Goal: Task Accomplishment & Management: Manage account settings

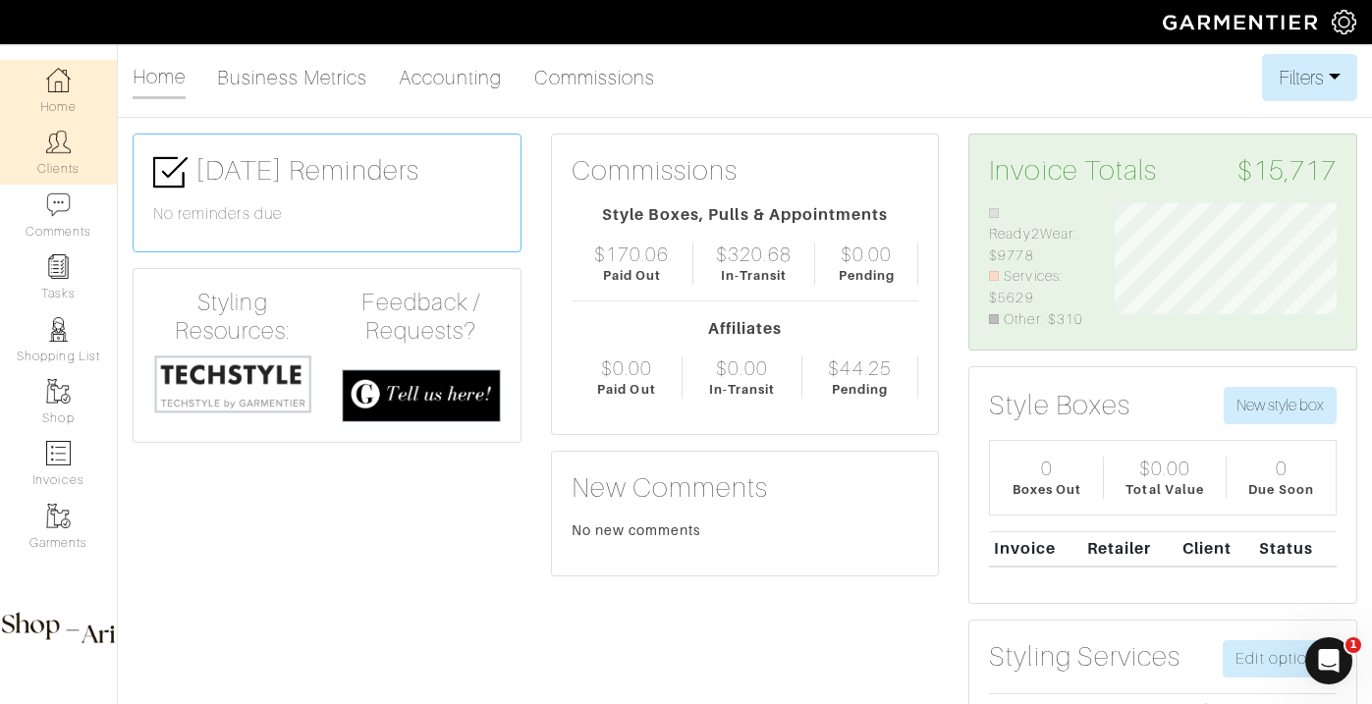
click at [64, 167] on link "Clients" at bounding box center [58, 153] width 117 height 62
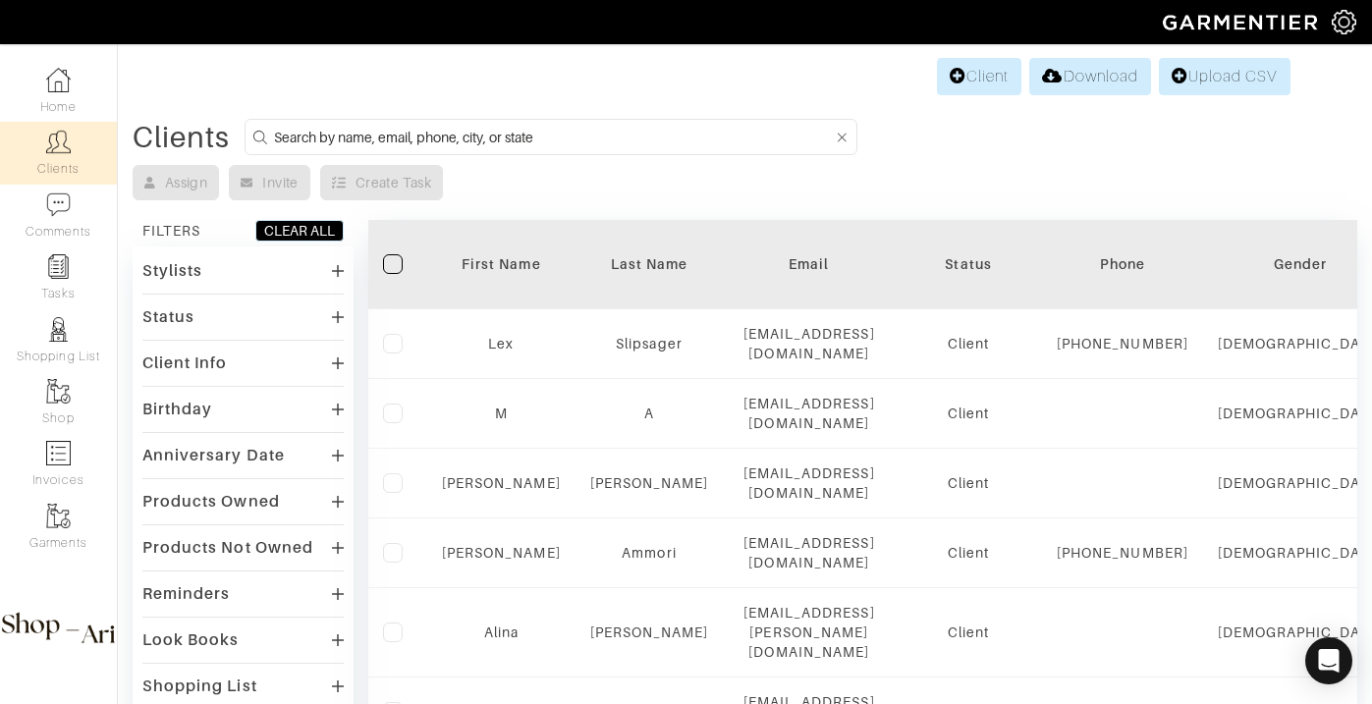
click at [524, 127] on input at bounding box center [553, 137] width 559 height 25
type input "michael duffy"
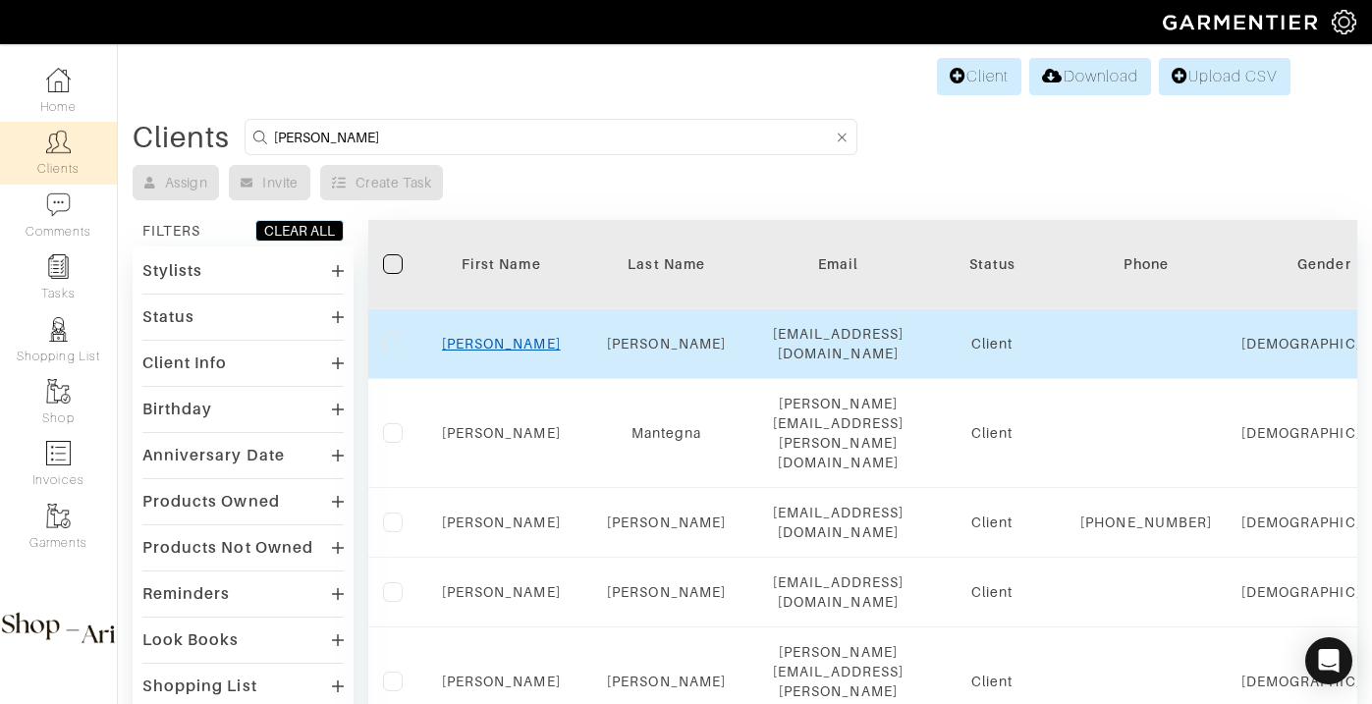
click at [513, 344] on link "Michael" at bounding box center [501, 344] width 119 height 16
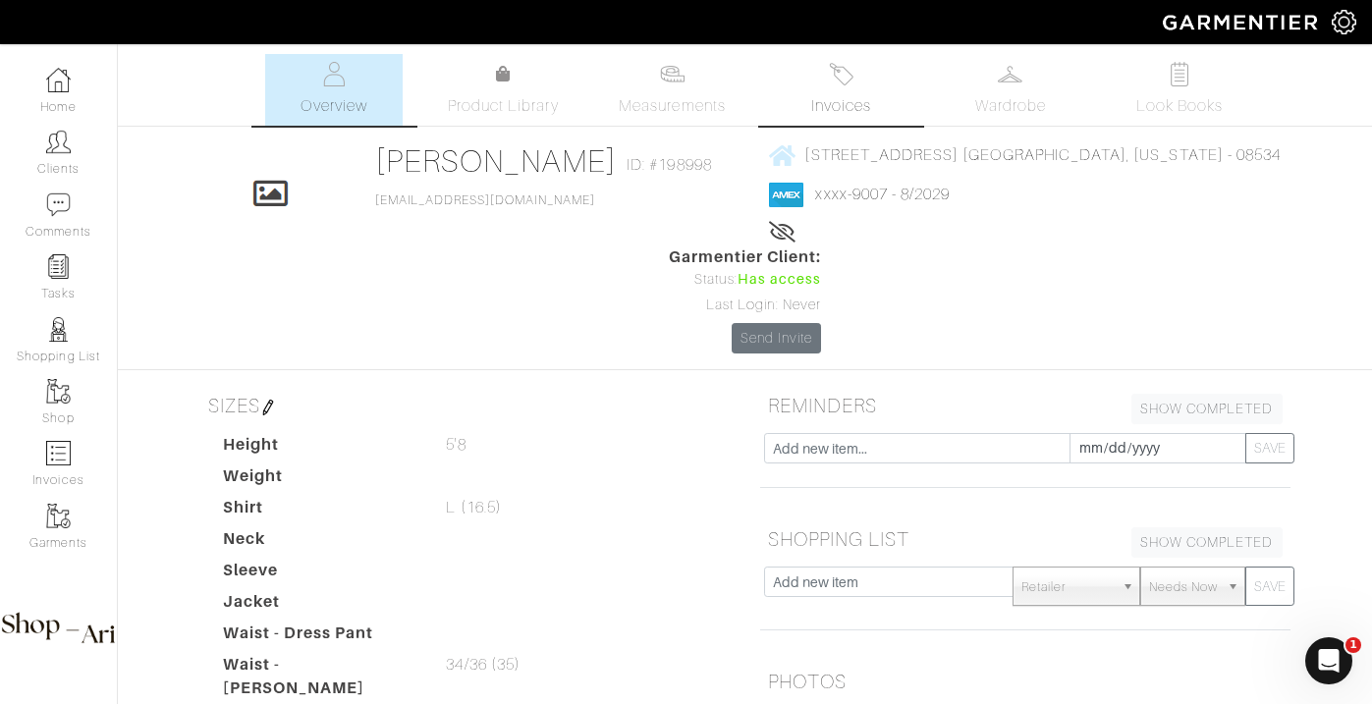
click at [853, 71] on img at bounding box center [841, 74] width 25 height 25
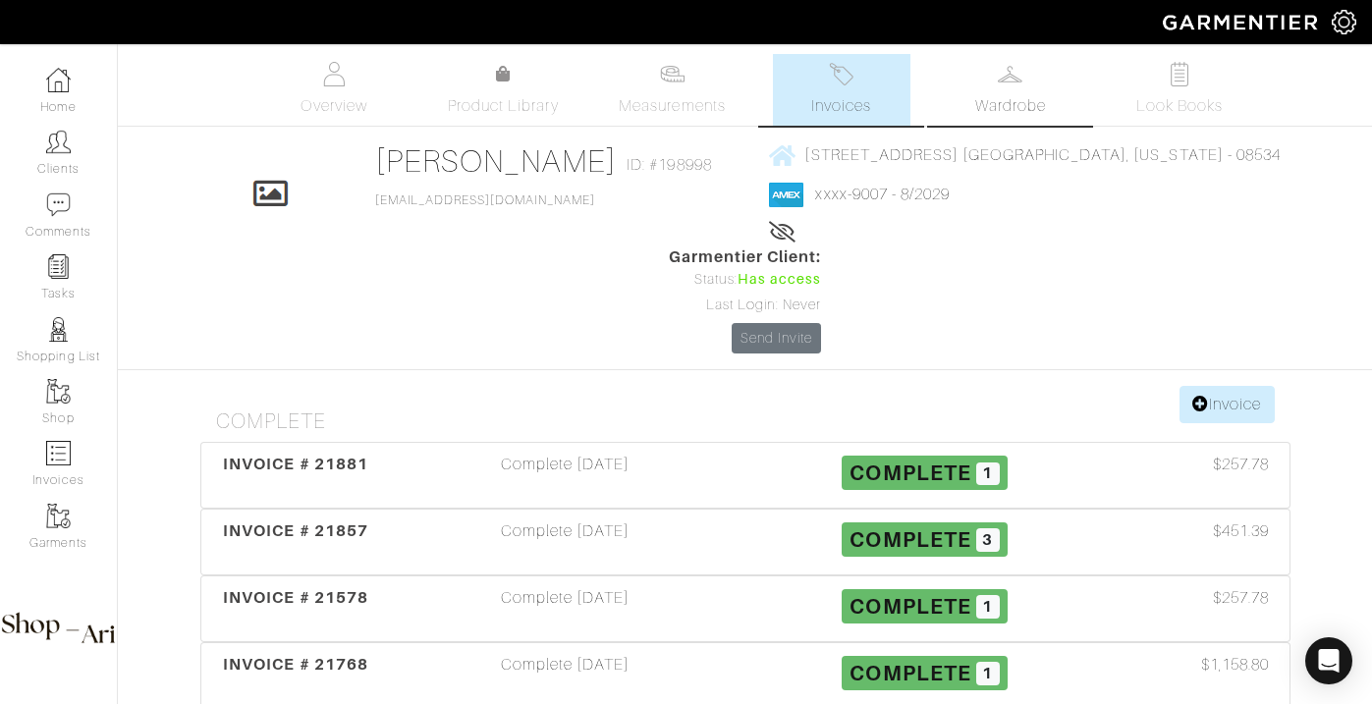
click at [1006, 91] on link "Wardrobe" at bounding box center [1011, 90] width 138 height 72
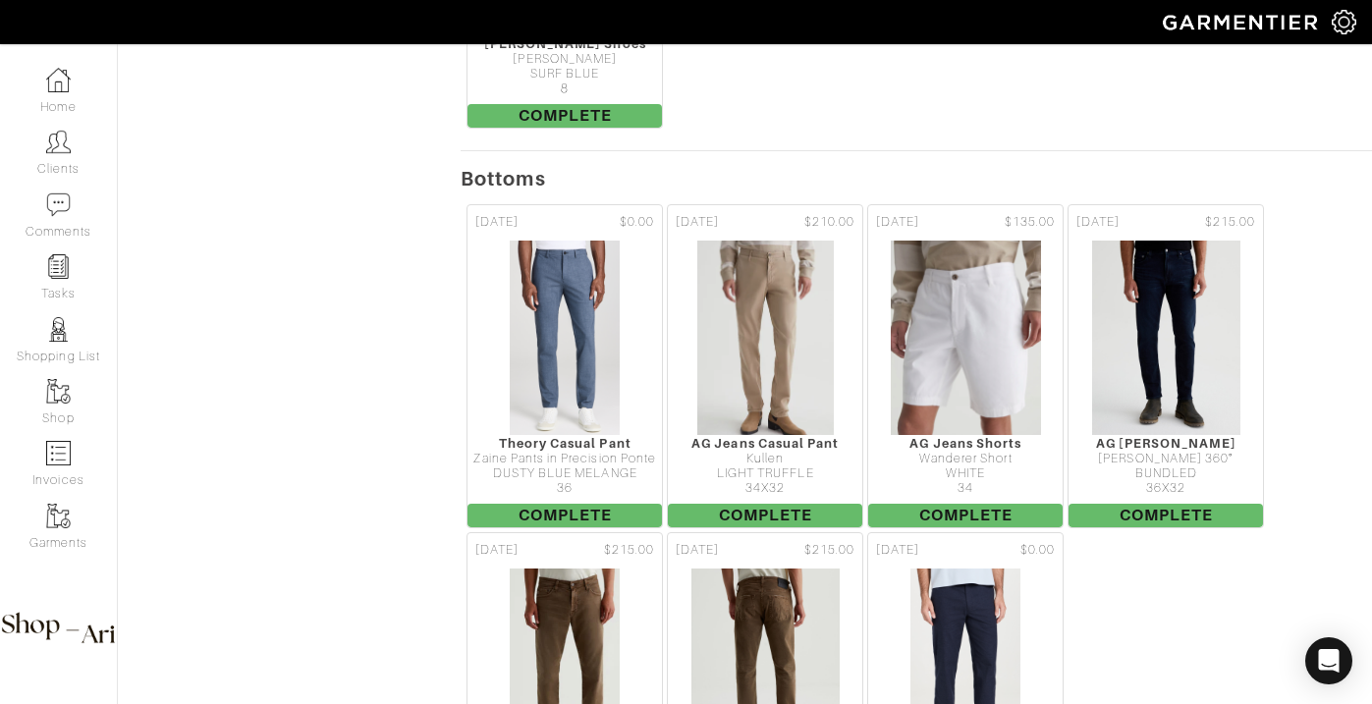
scroll to position [1365, 0]
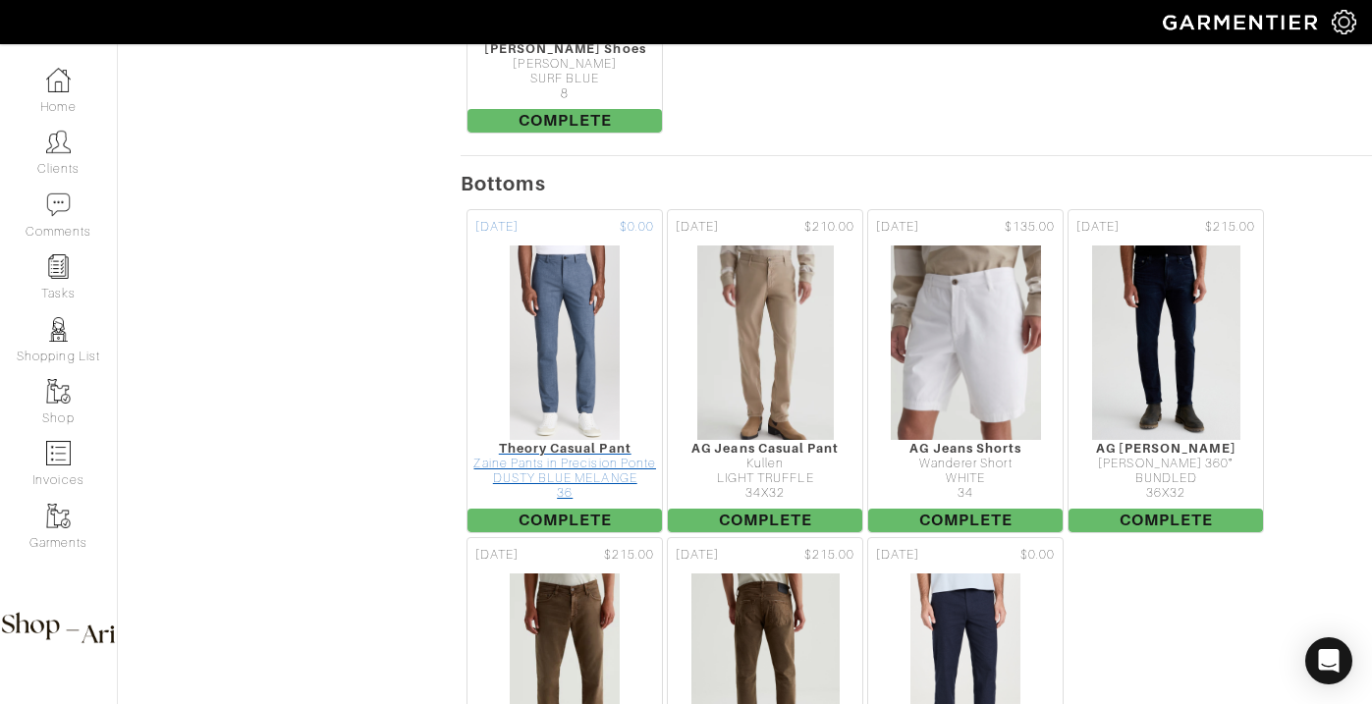
click at [584, 301] on img at bounding box center [565, 343] width 112 height 196
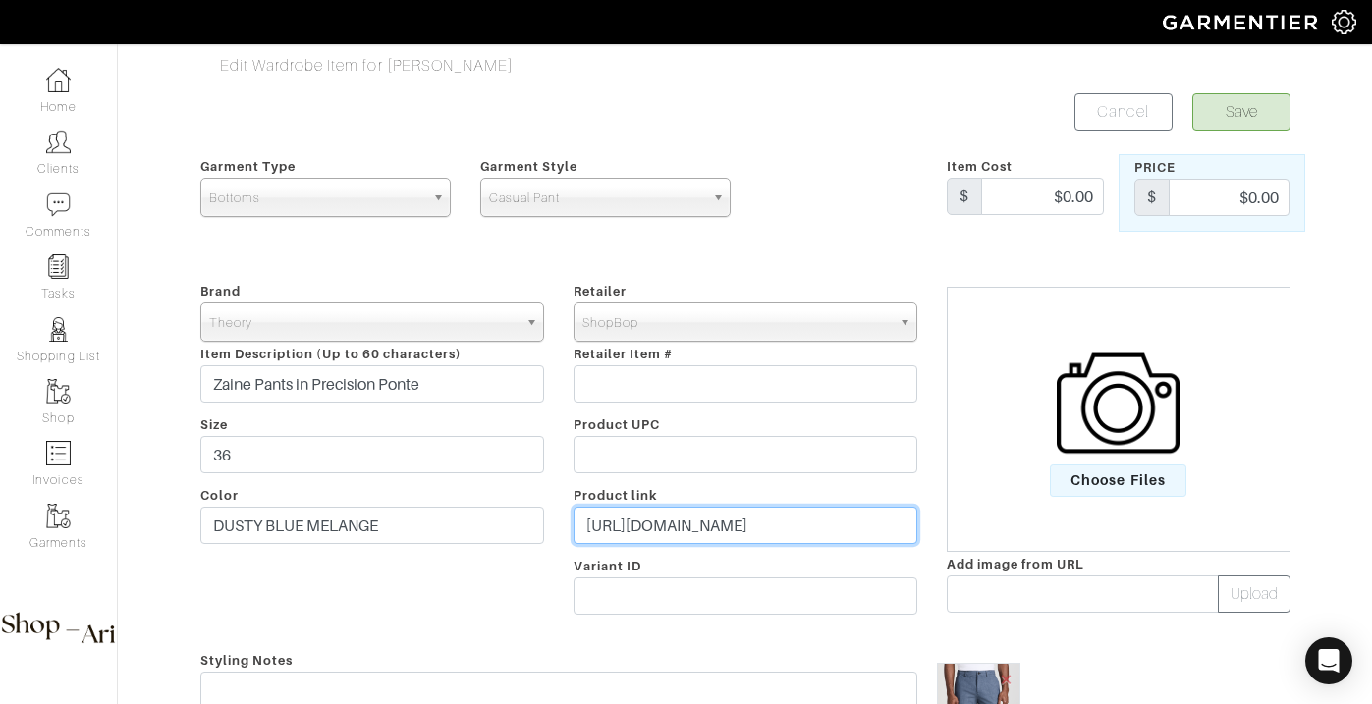
click at [730, 521] on input "[URL][DOMAIN_NAME]" at bounding box center [746, 525] width 344 height 37
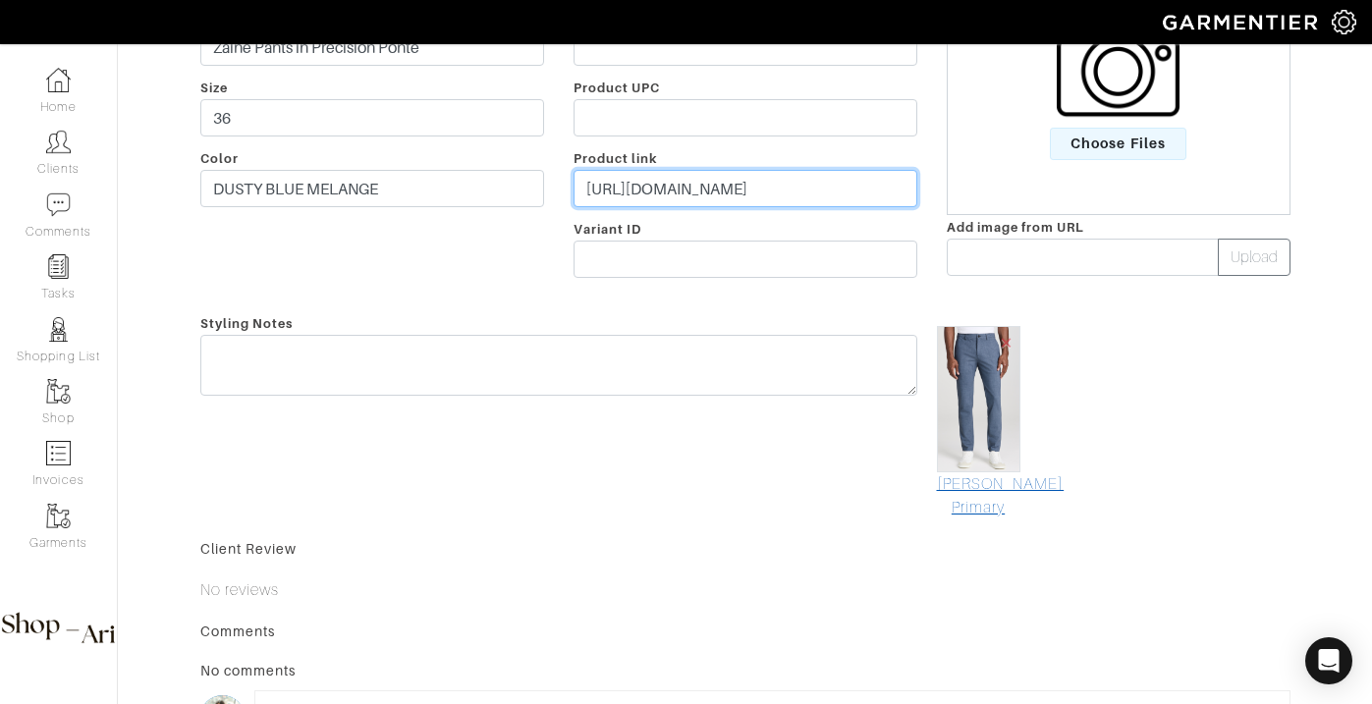
scroll to position [350, 0]
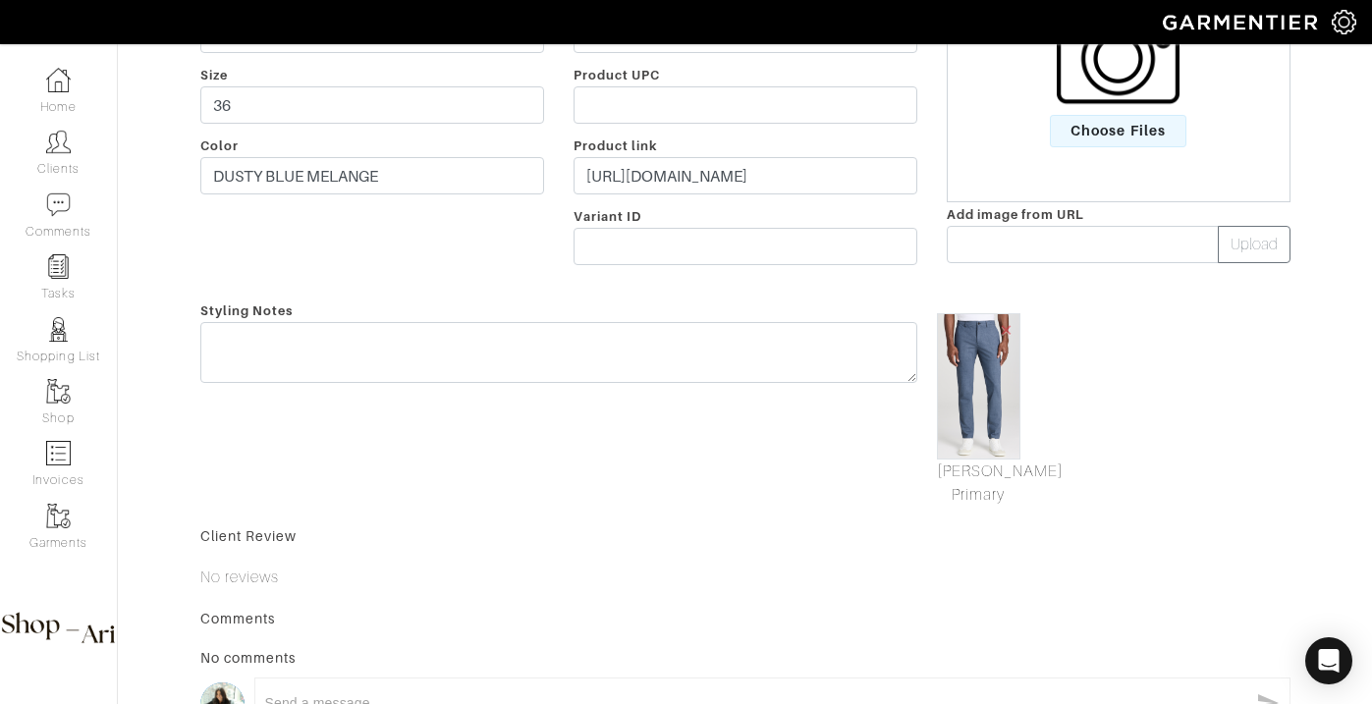
click at [978, 386] on img at bounding box center [978, 386] width 83 height 146
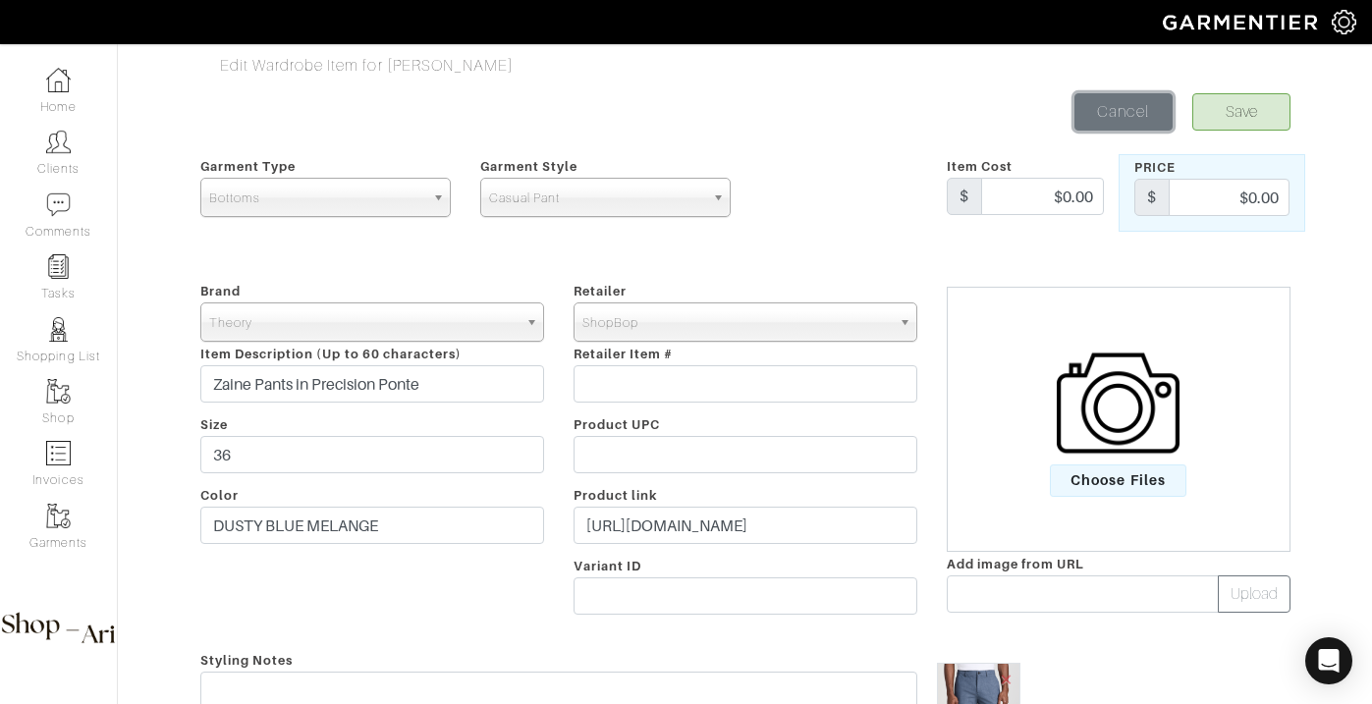
click at [1135, 124] on link "Cancel" at bounding box center [1124, 111] width 98 height 37
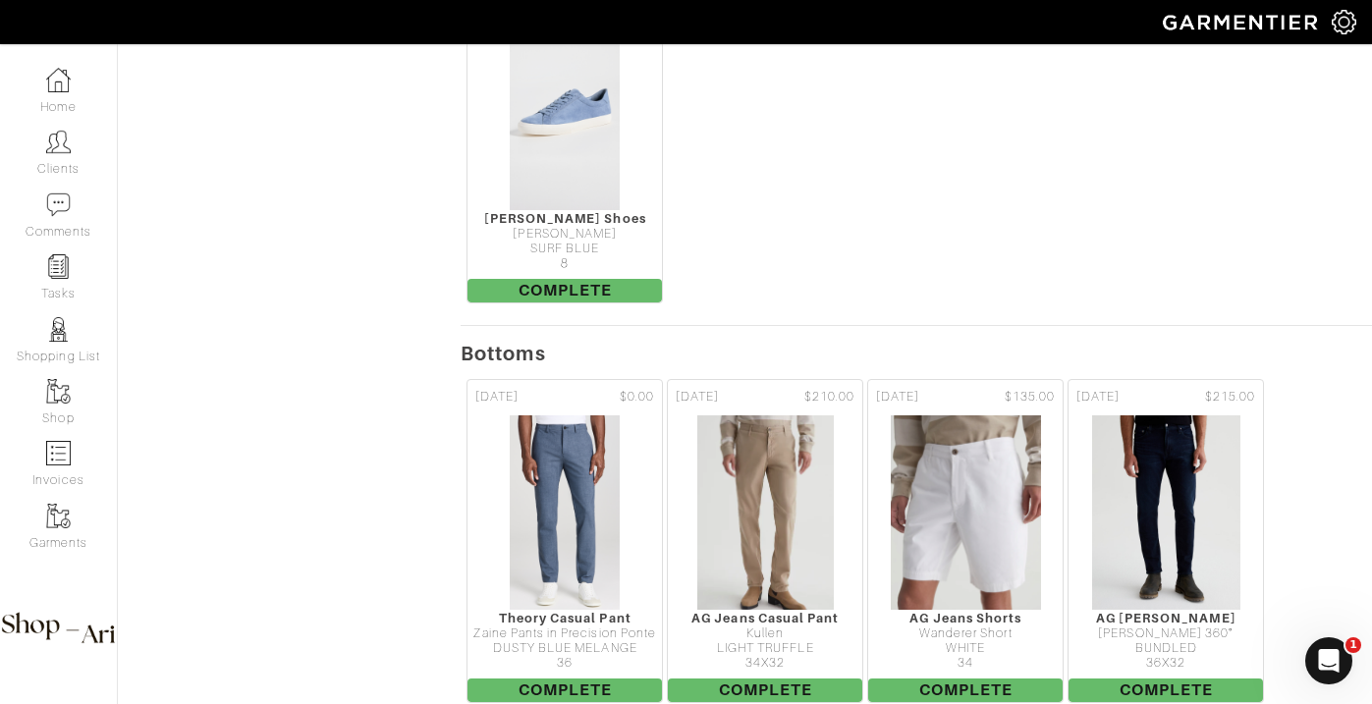
scroll to position [1192, 0]
